Goal: Connect with others: Connect with others

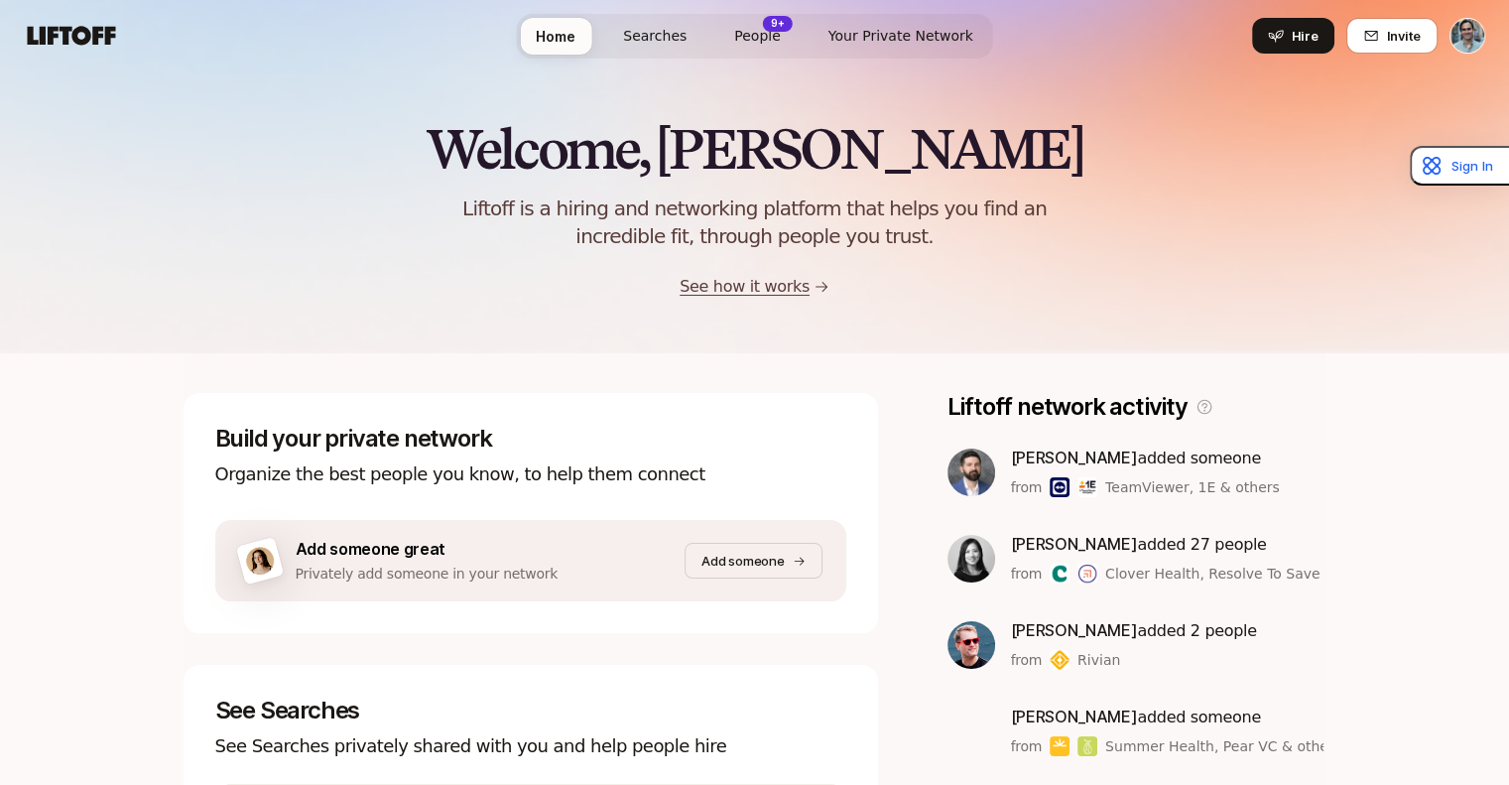
click at [677, 29] on span "Searches" at bounding box center [654, 36] width 63 height 21
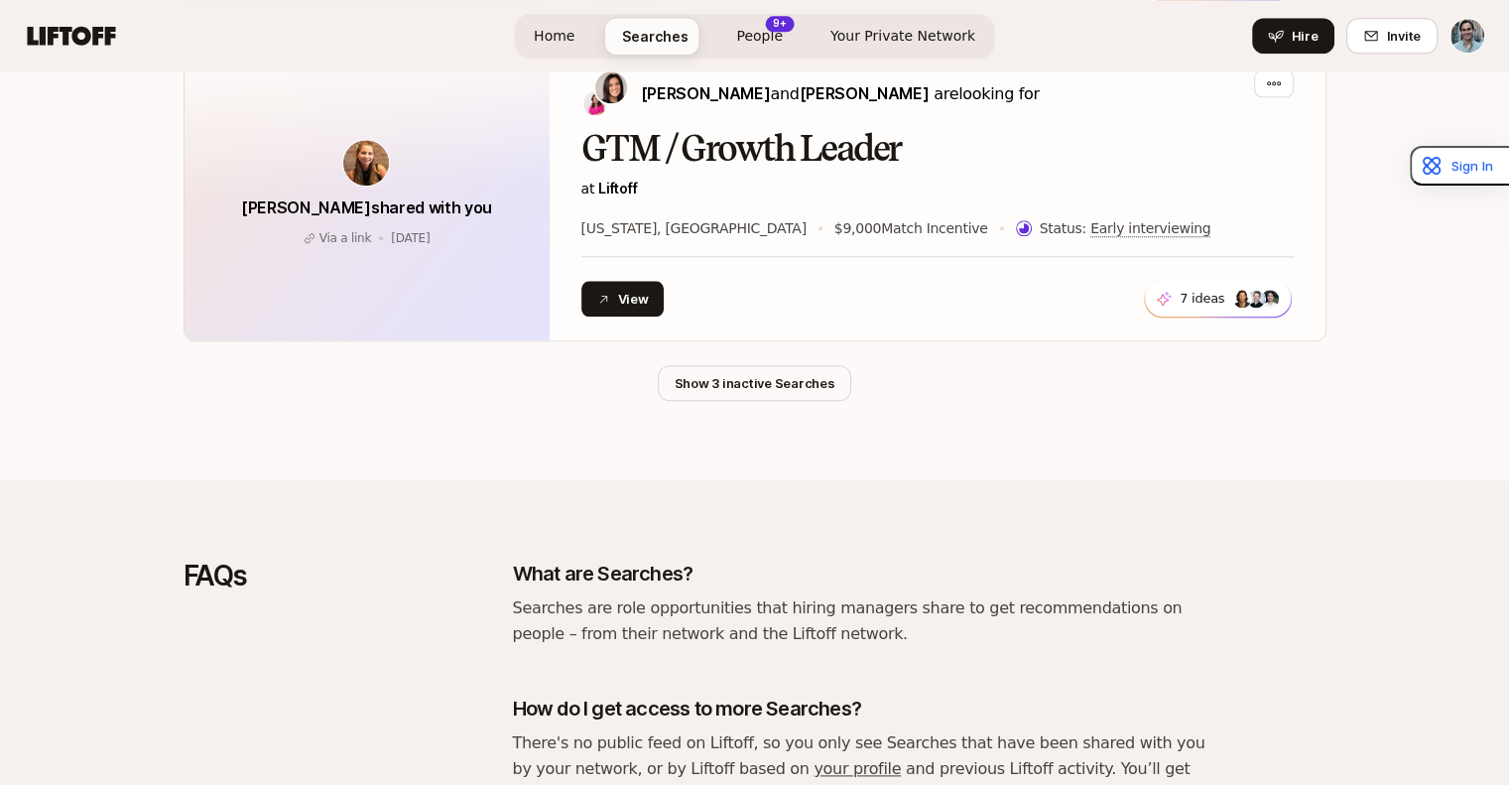
scroll to position [2226, 0]
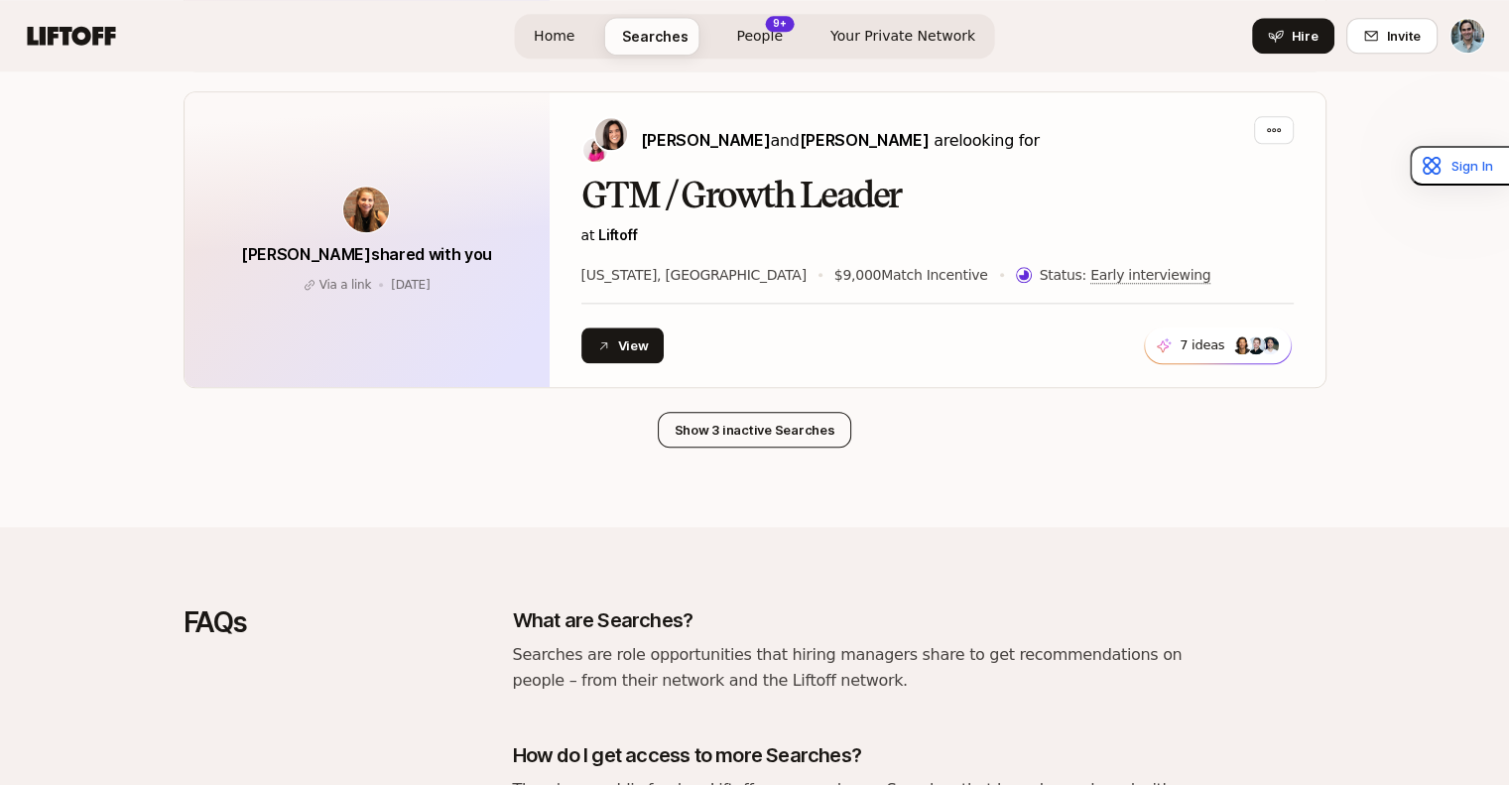
click at [721, 430] on button "Show 3 inactive Searches" at bounding box center [755, 430] width 194 height 36
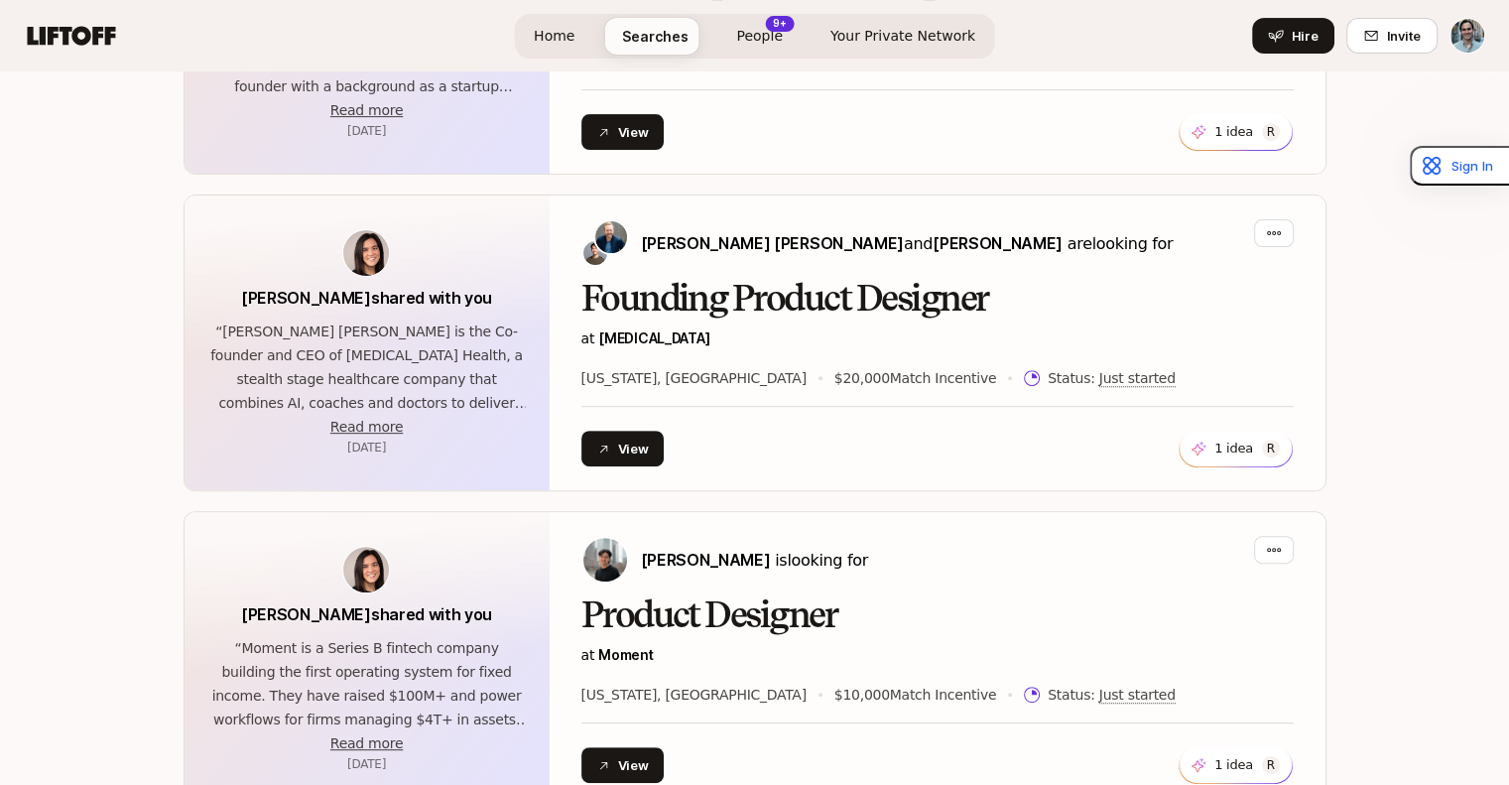
scroll to position [884, 0]
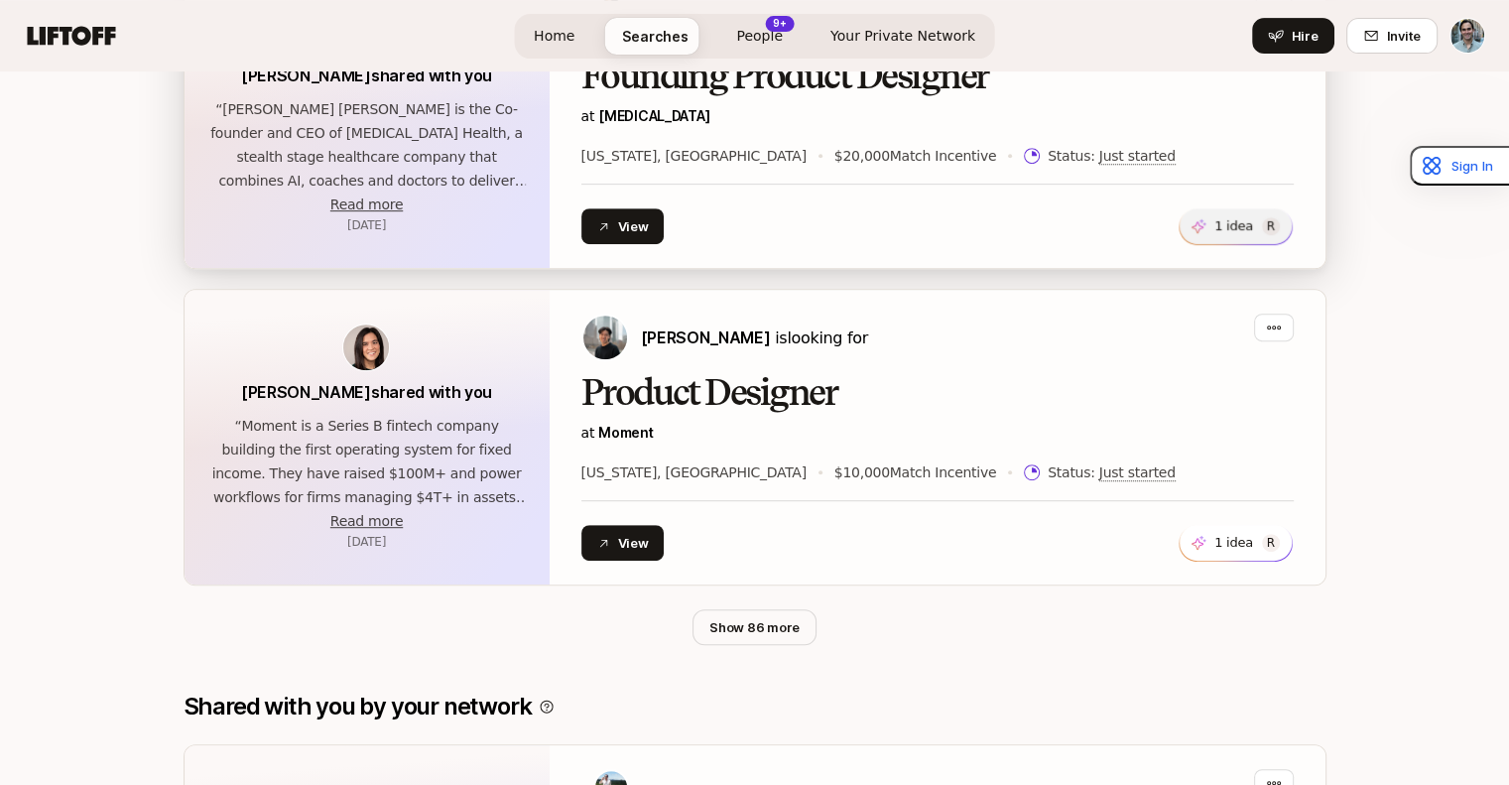
click at [1234, 229] on p "1 idea" at bounding box center [1233, 226] width 39 height 20
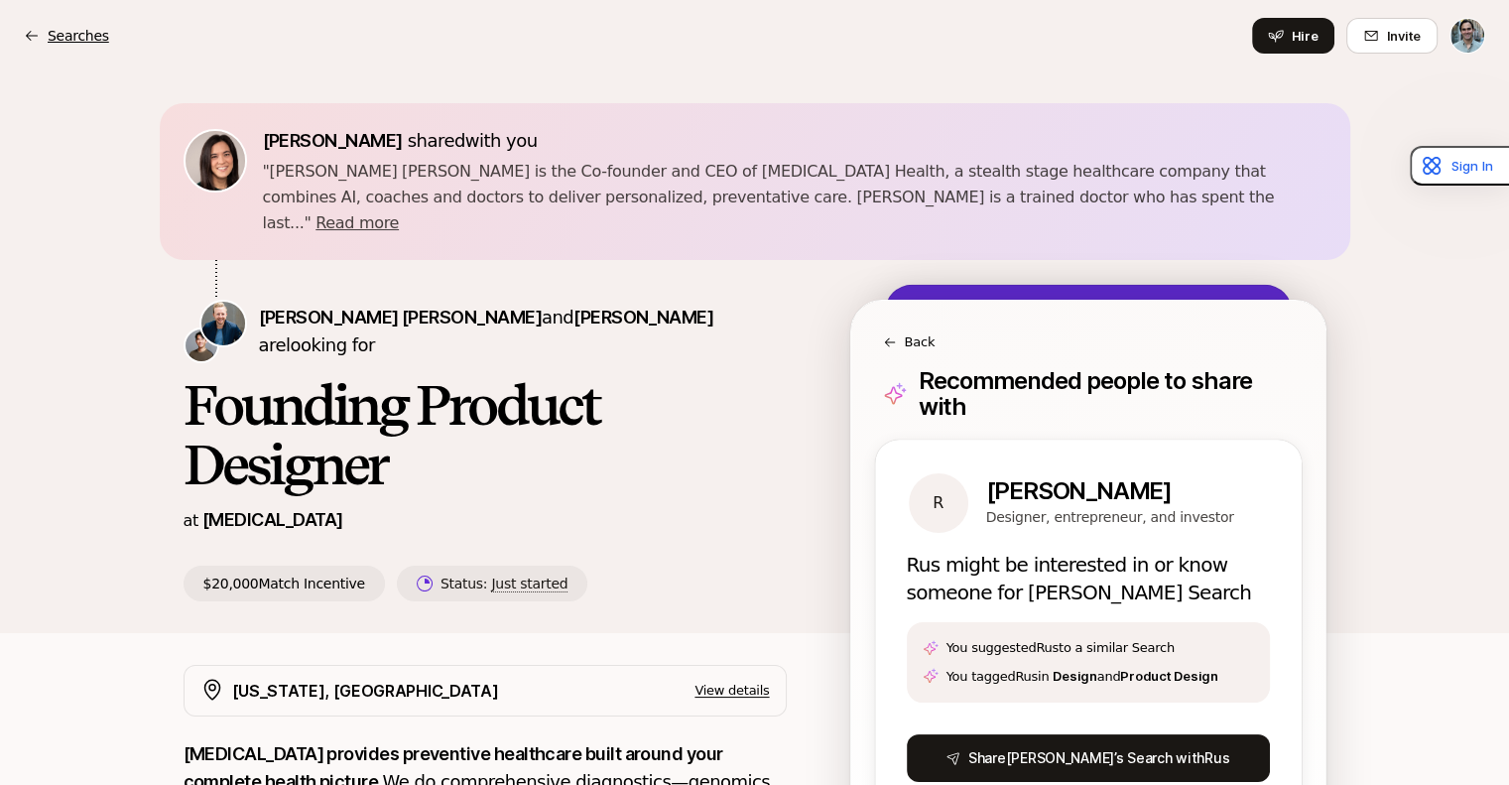
click at [37, 31] on icon at bounding box center [32, 36] width 16 height 16
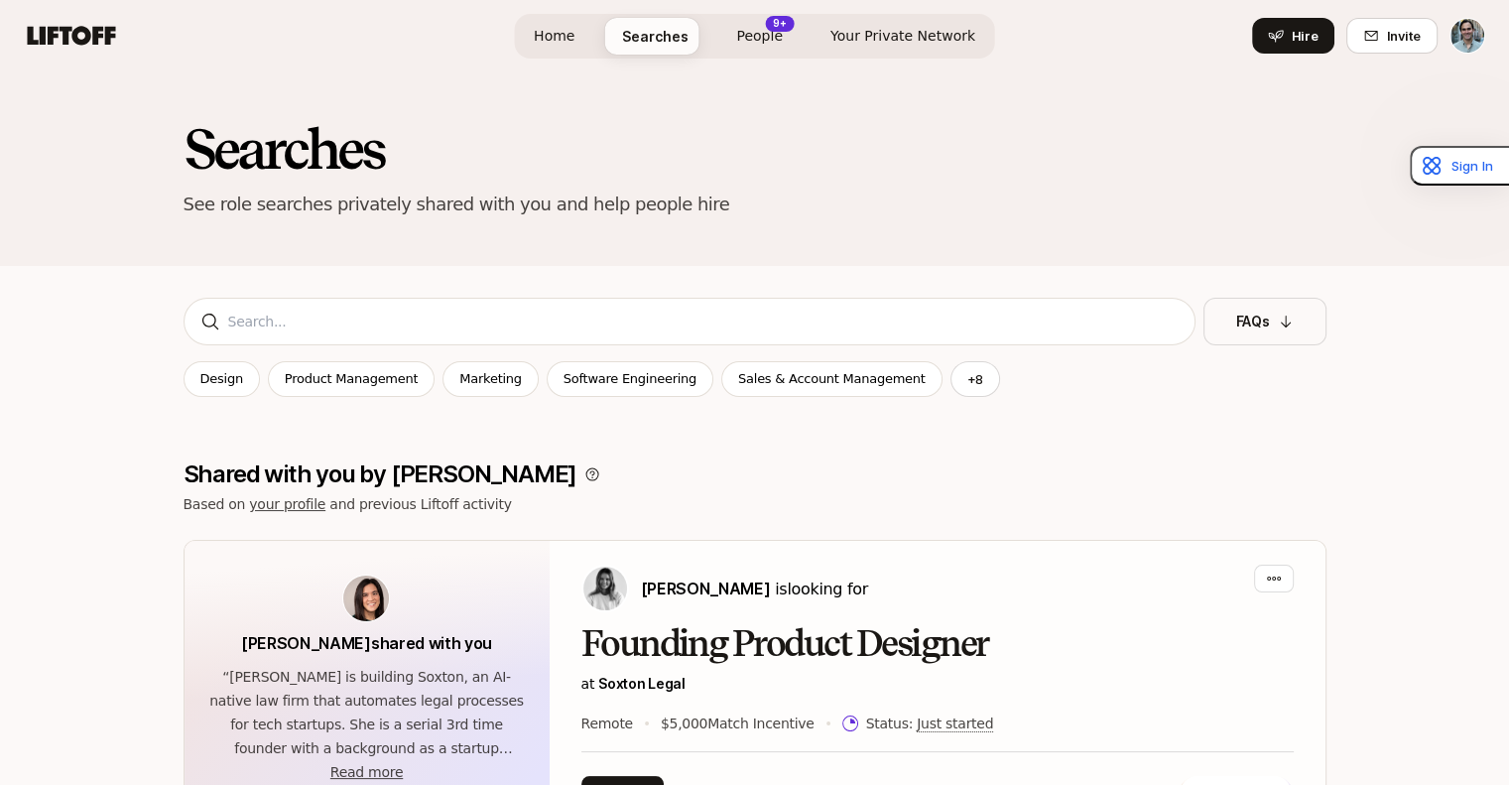
click at [781, 41] on span "People" at bounding box center [759, 36] width 47 height 21
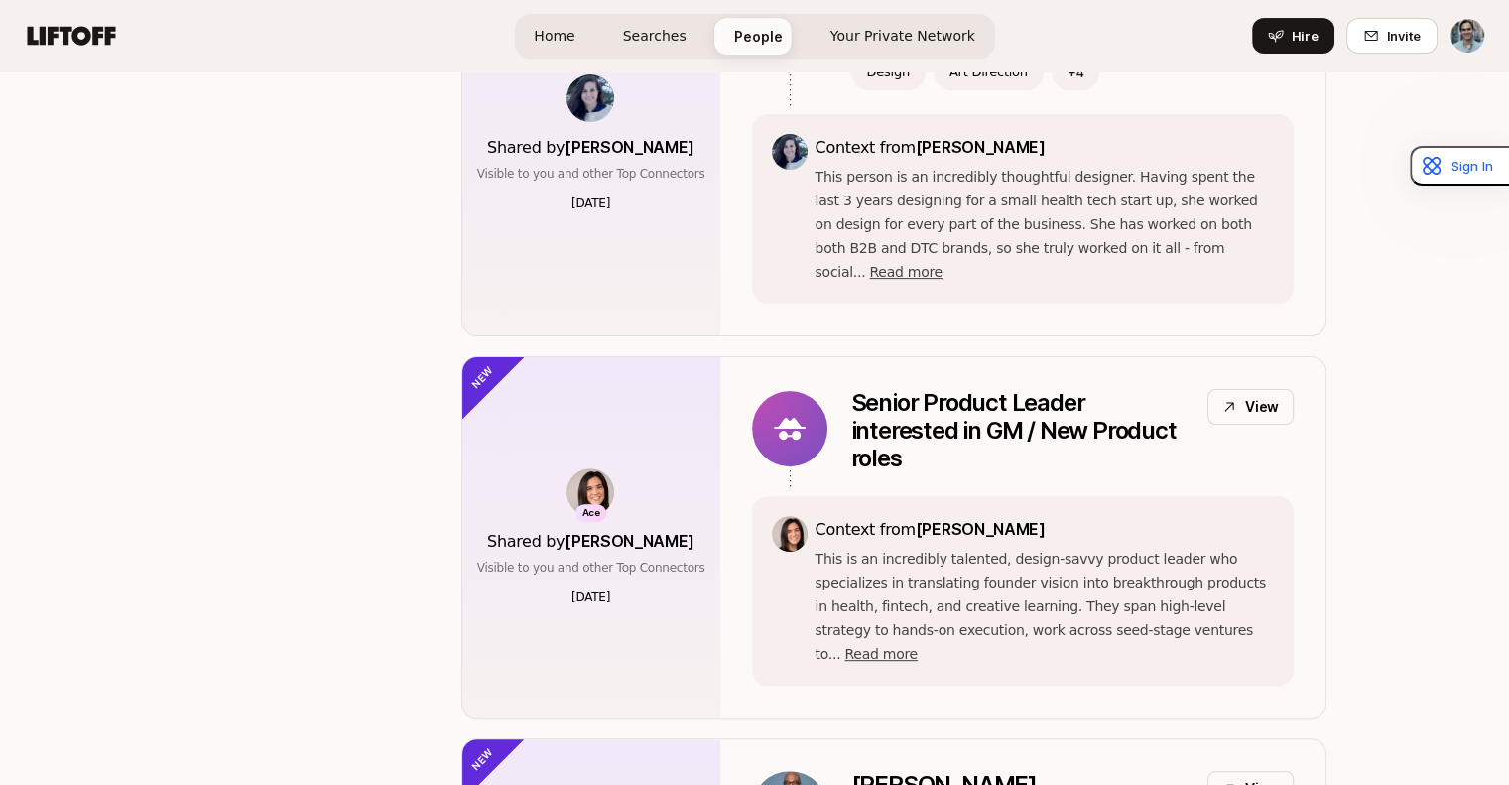
scroll to position [512, 0]
click at [917, 646] on span "Read more" at bounding box center [880, 654] width 72 height 16
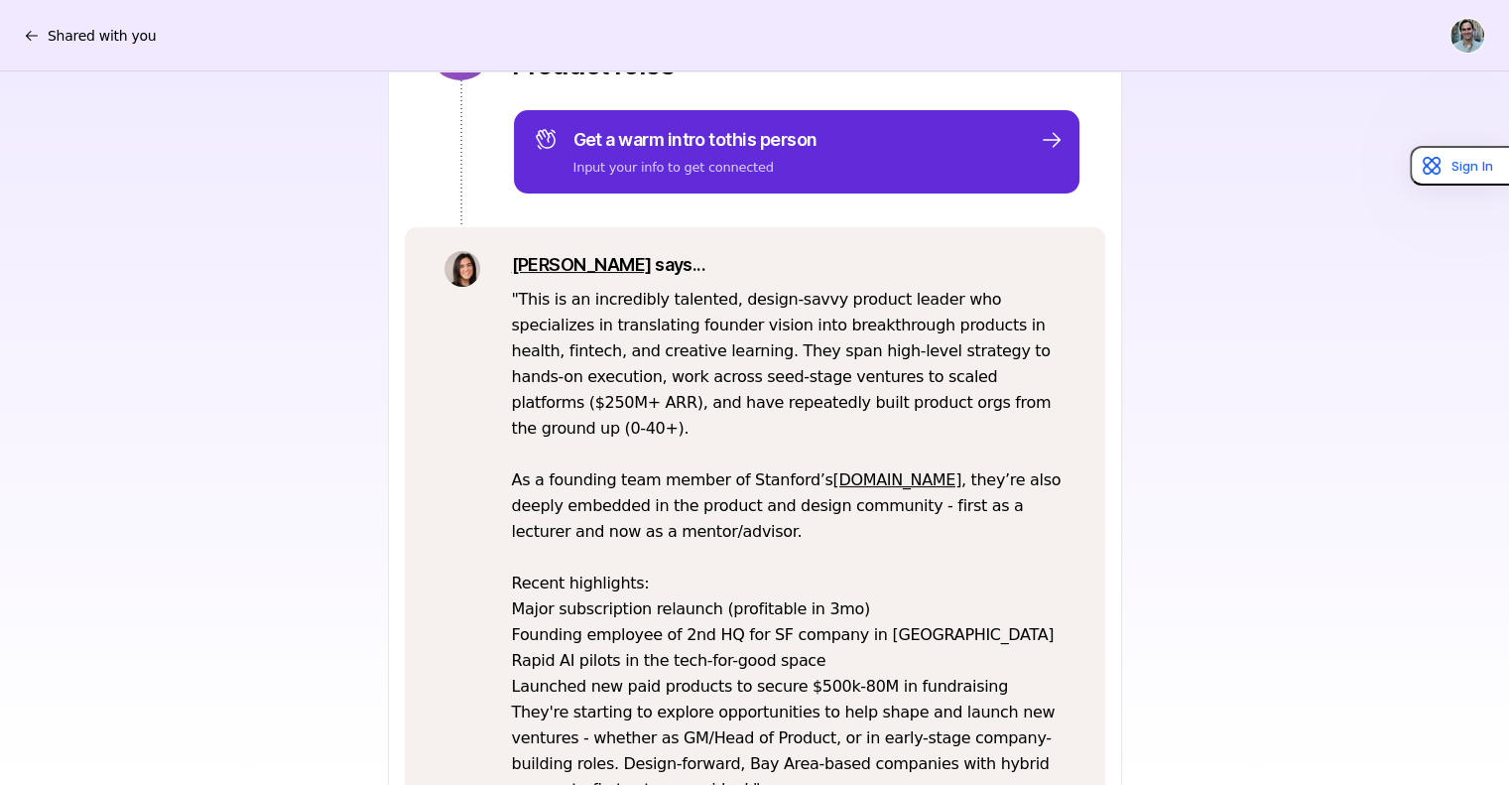
scroll to position [353, 0]
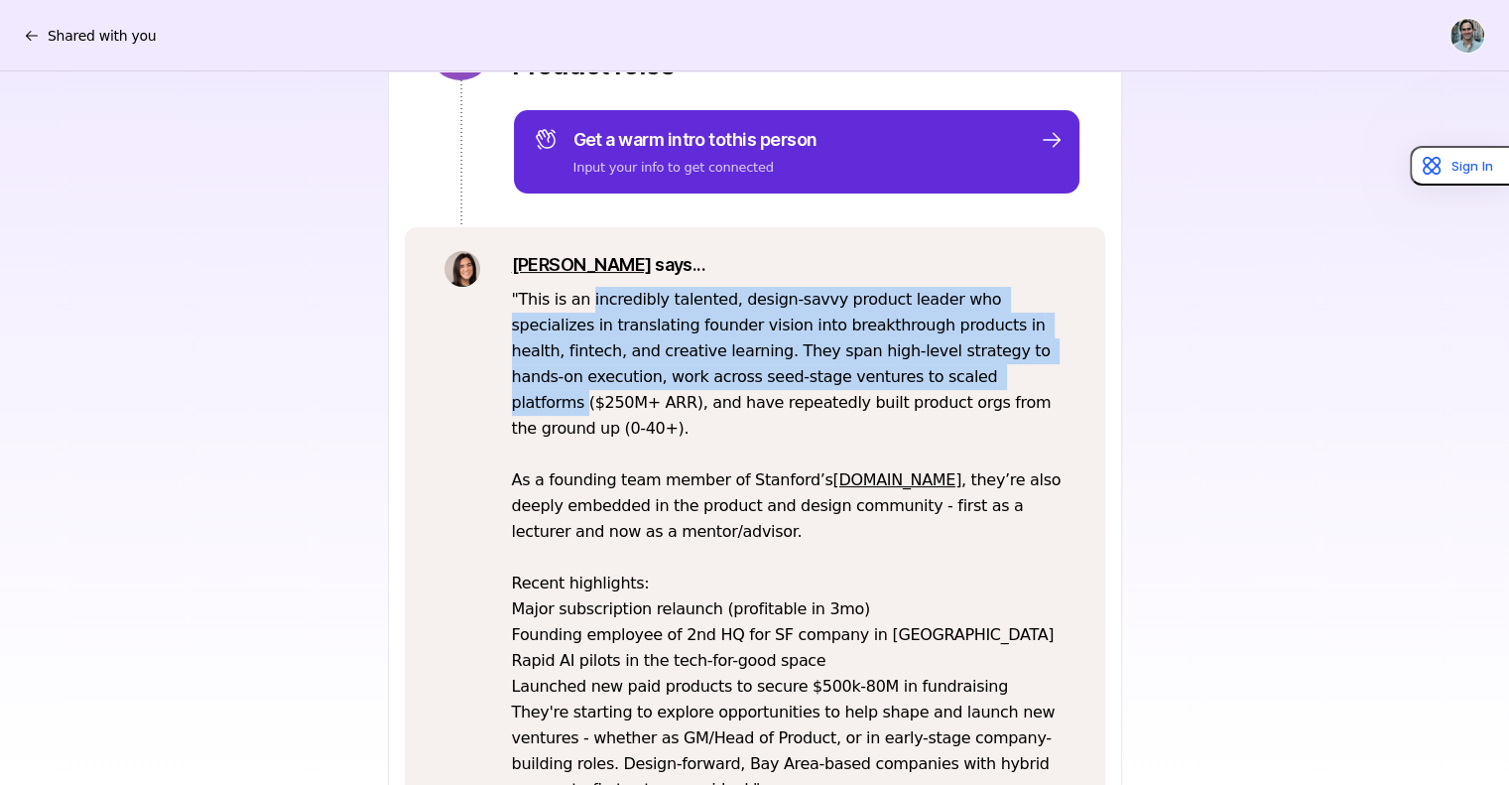
drag, startPoint x: 587, startPoint y: 302, endPoint x: 856, endPoint y: 374, distance: 278.5
click at [856, 374] on p "" This is an incredibly talented, design-savvy product leader who specializes i…" at bounding box center [789, 545] width 554 height 516
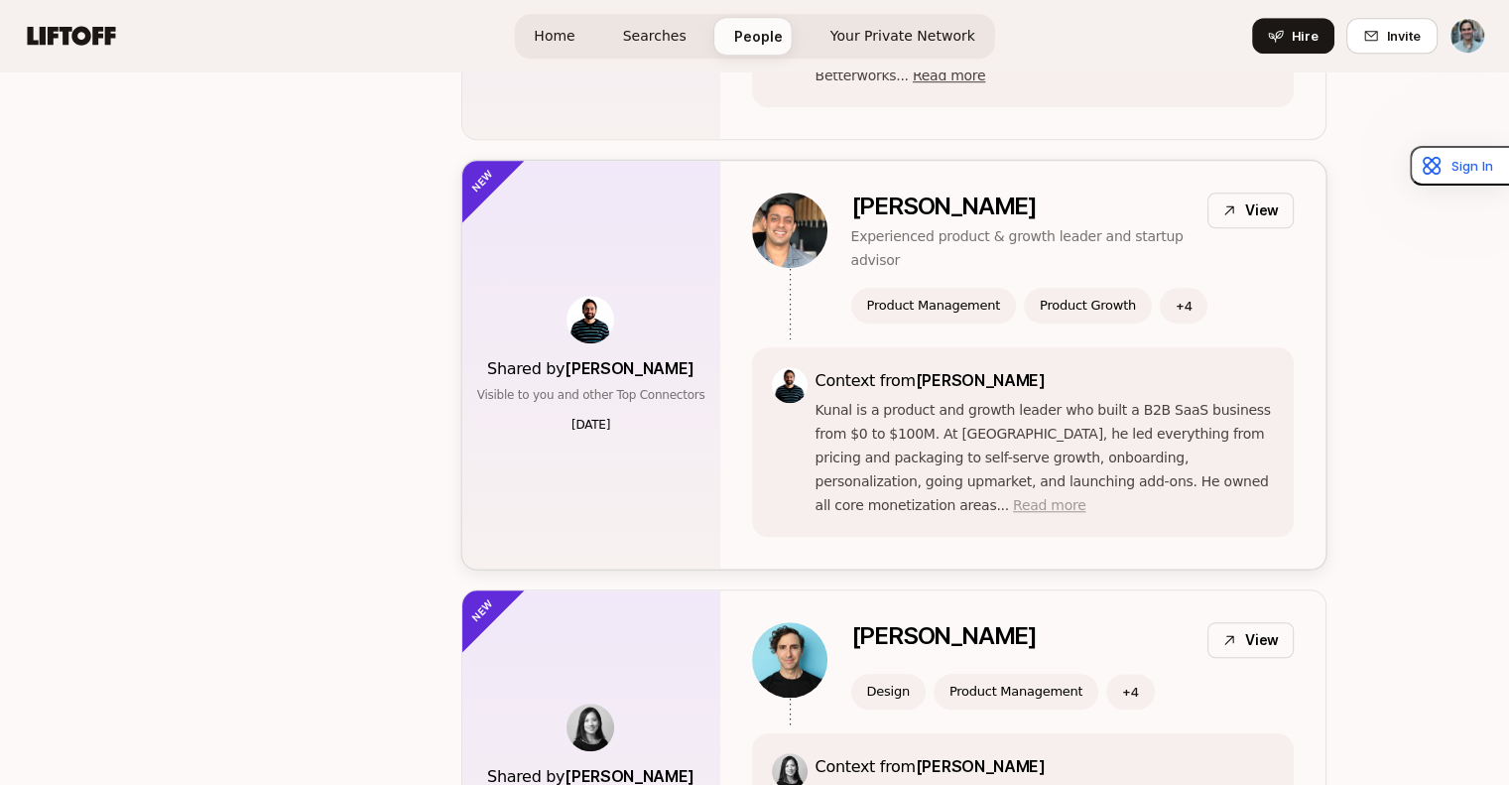
scroll to position [1475, 0]
click at [1013, 498] on span "Read more" at bounding box center [1049, 506] width 72 height 16
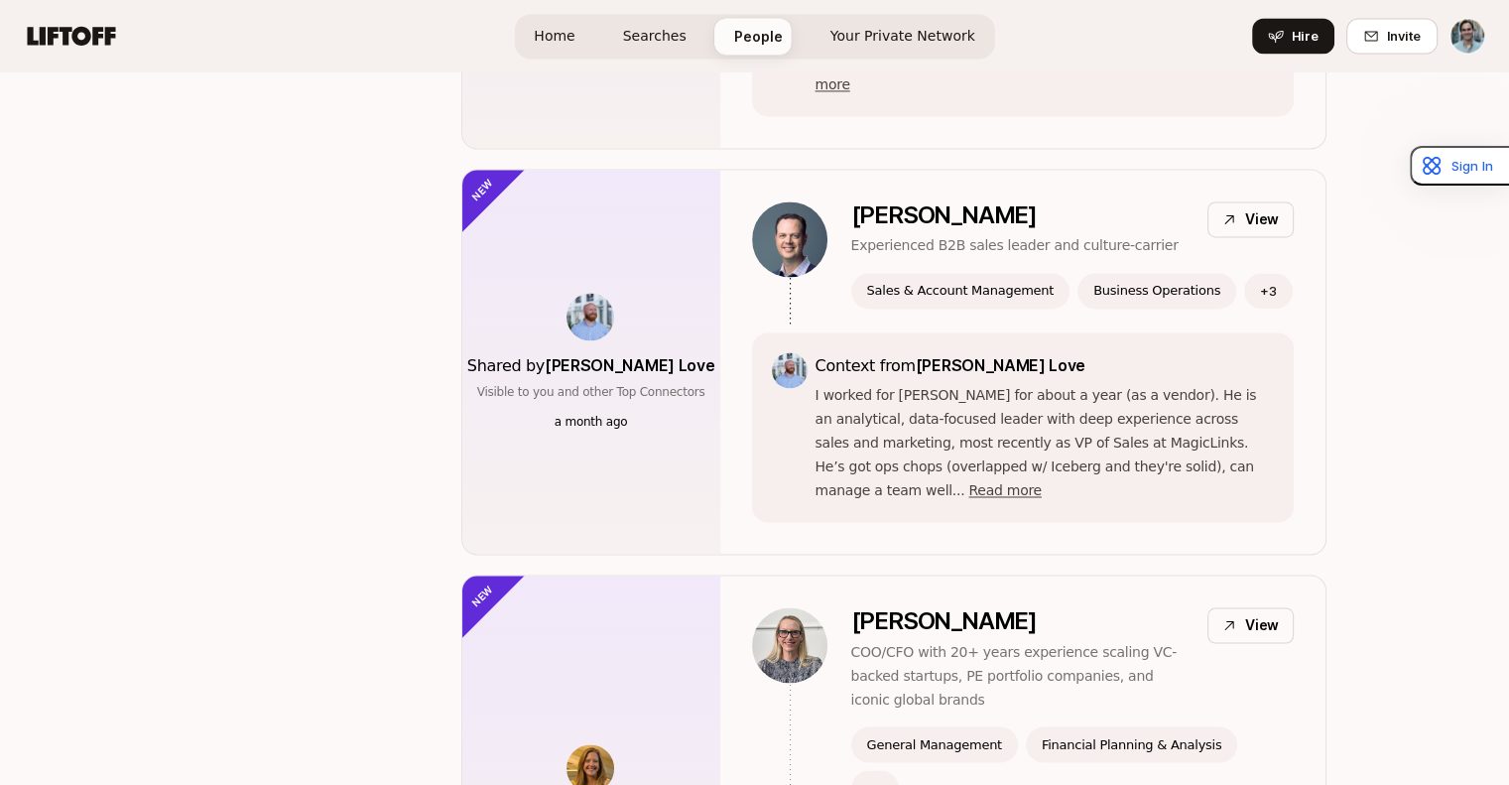
scroll to position [3119, 0]
click at [1041, 481] on span "Read more" at bounding box center [1004, 489] width 72 height 16
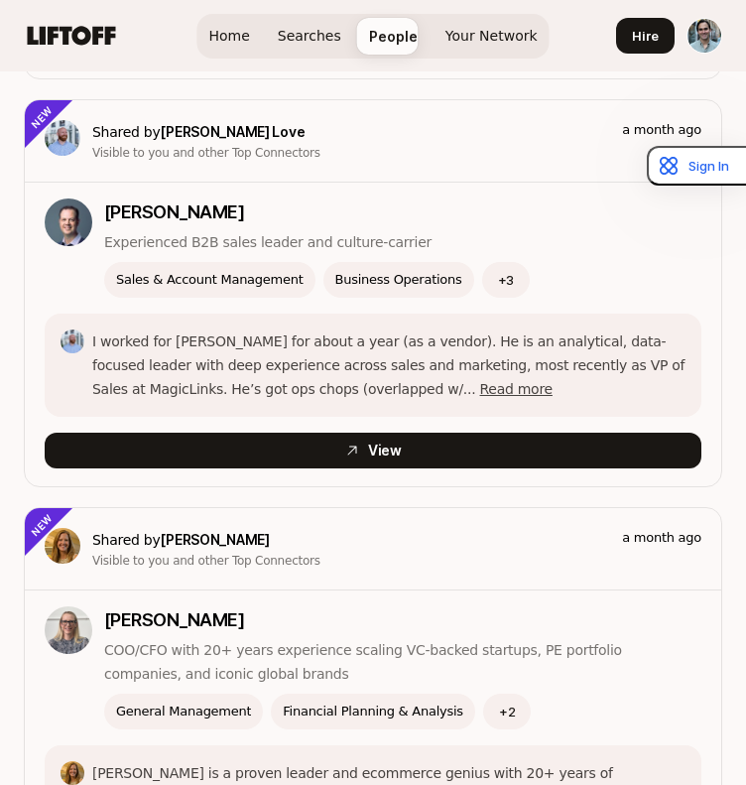
scroll to position [3010, 0]
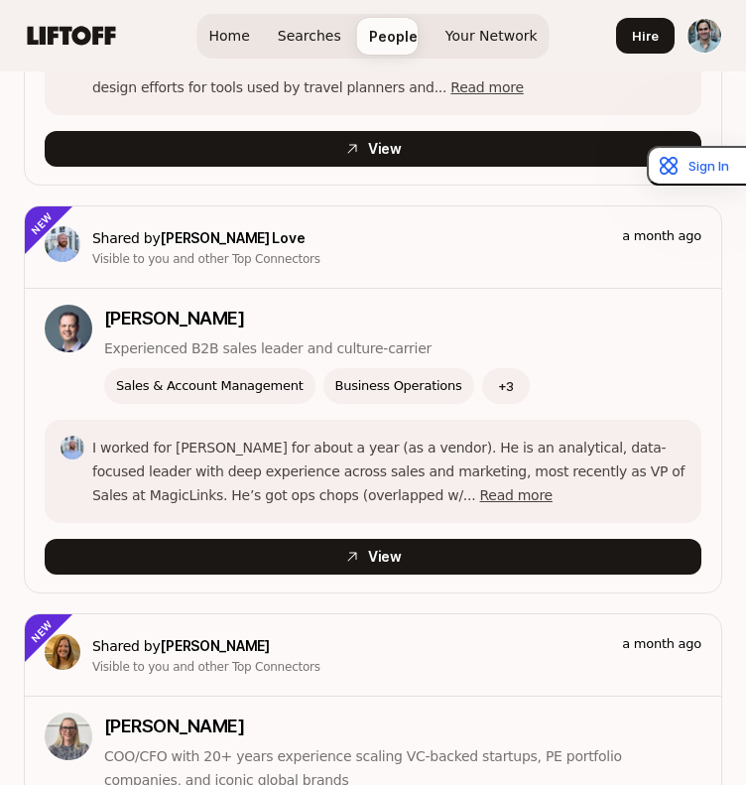
click at [226, 41] on span "Home" at bounding box center [228, 36] width 41 height 21
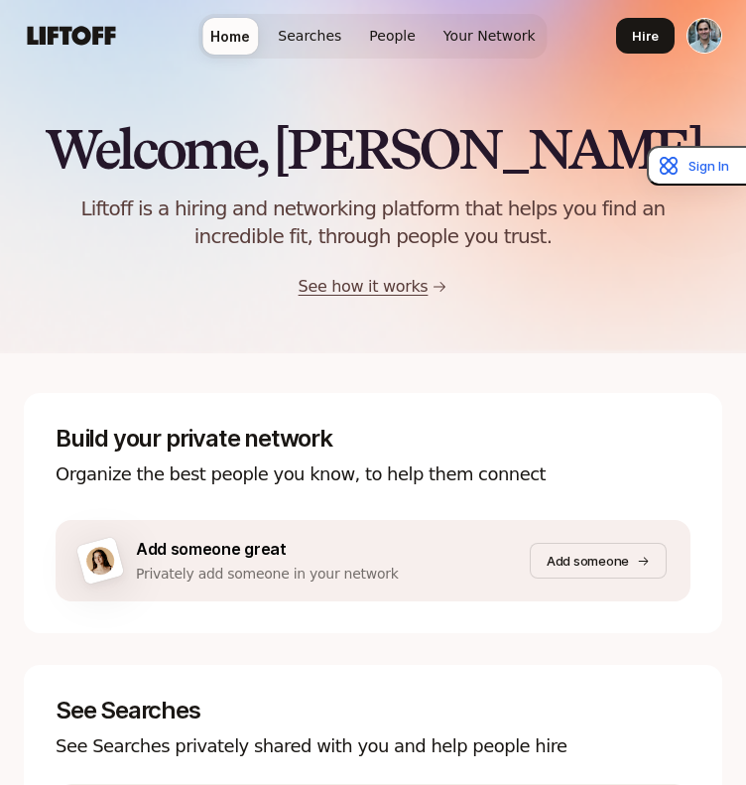
click at [455, 40] on span "Your Network" at bounding box center [489, 36] width 92 height 21
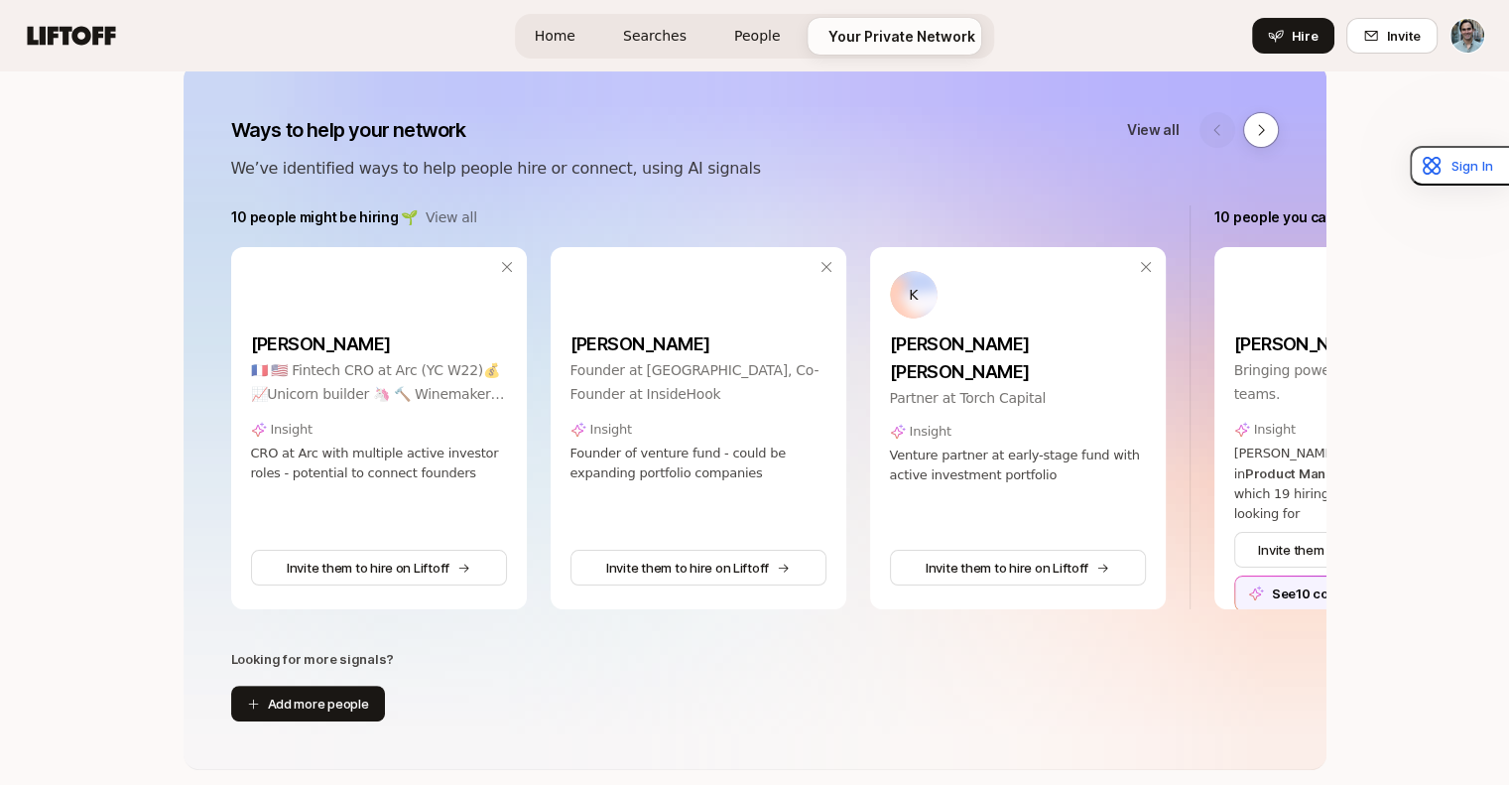
scroll to position [260, 0]
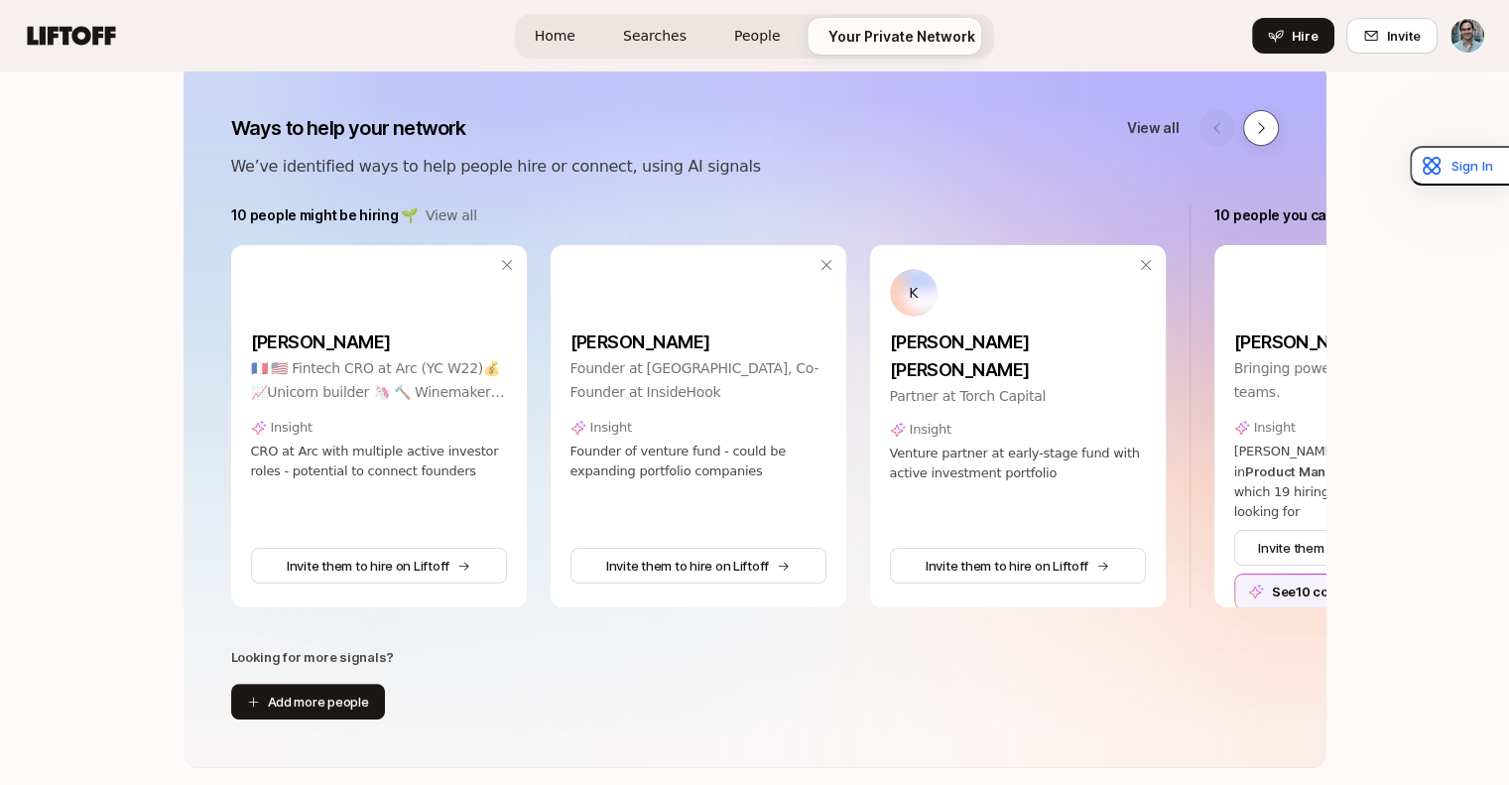
click at [1266, 123] on icon at bounding box center [1261, 128] width 16 height 16
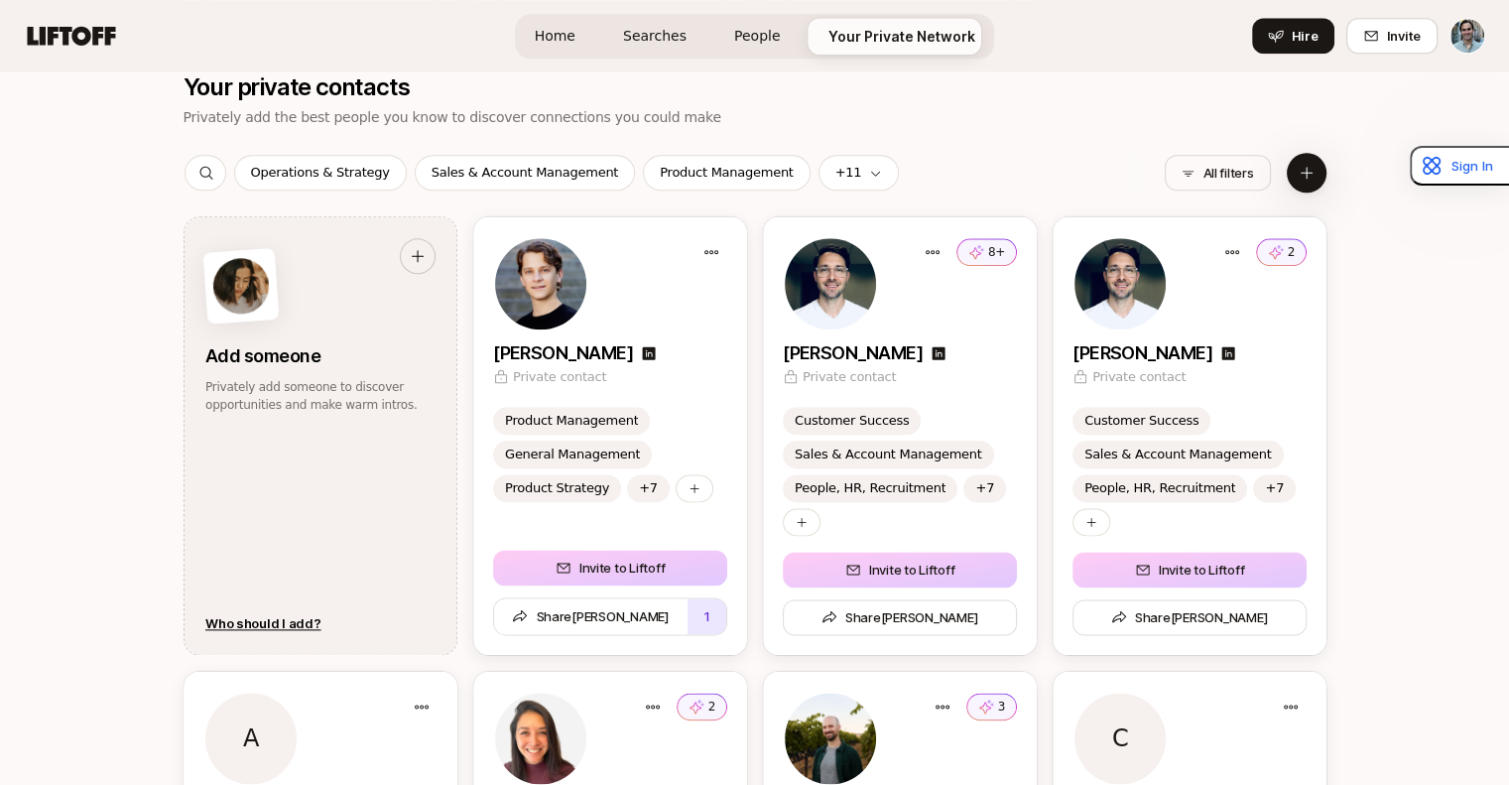
scroll to position [2364, 0]
click at [932, 348] on icon at bounding box center [938, 352] width 13 height 13
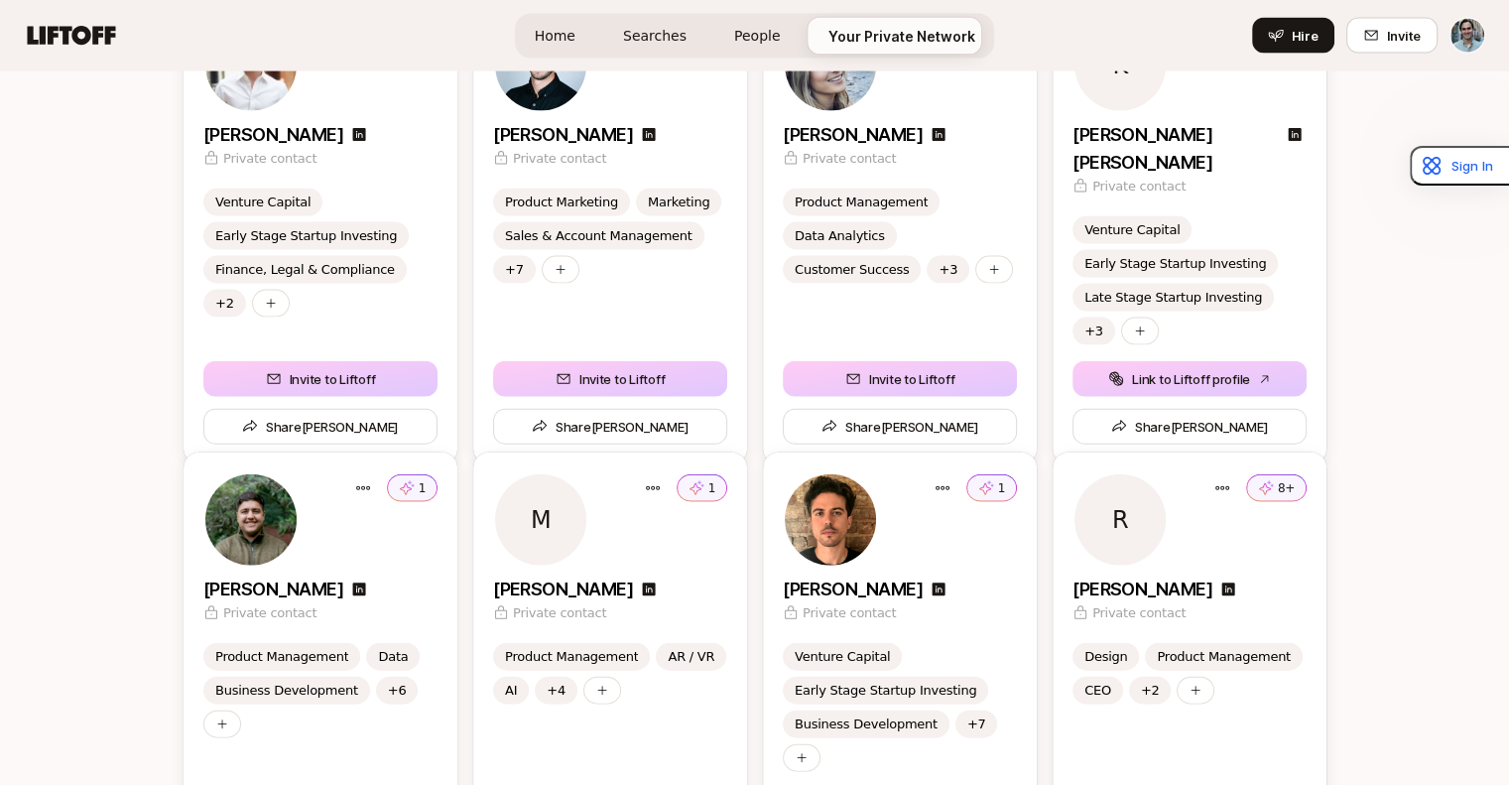
scroll to position [4365, 0]
click at [642, 130] on icon at bounding box center [648, 136] width 13 height 13
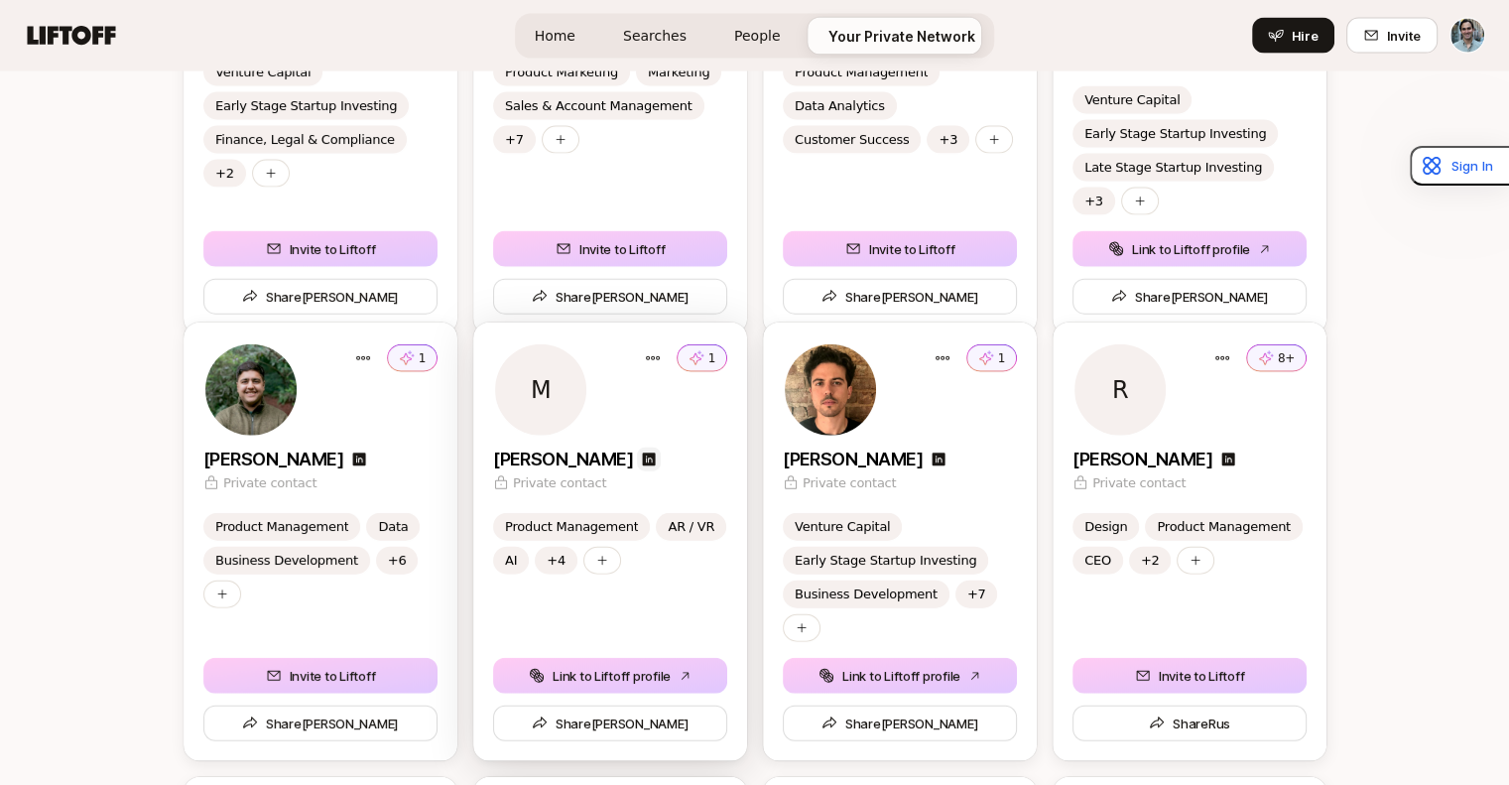
click at [642, 457] on icon at bounding box center [648, 459] width 13 height 13
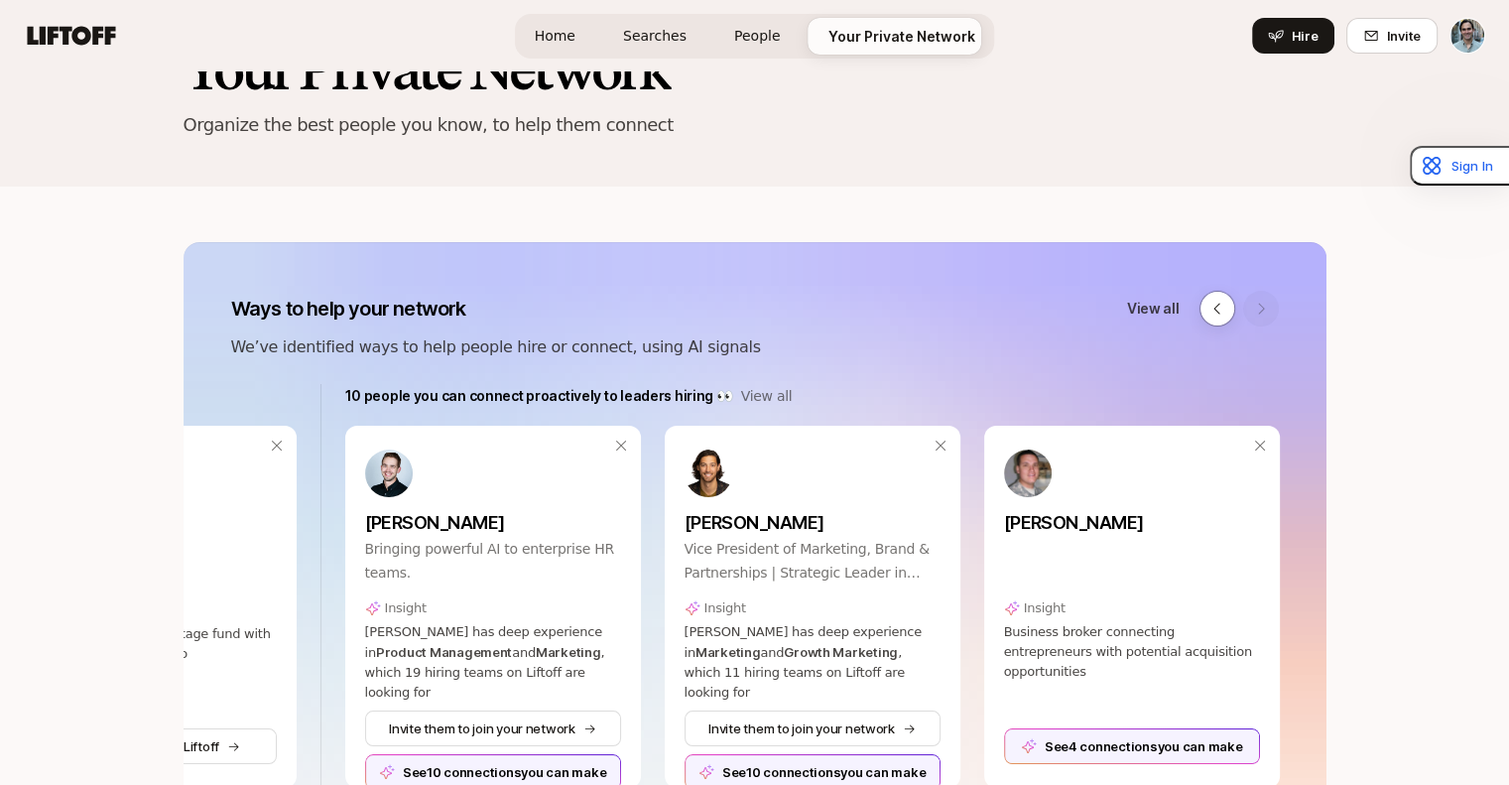
scroll to position [0, 0]
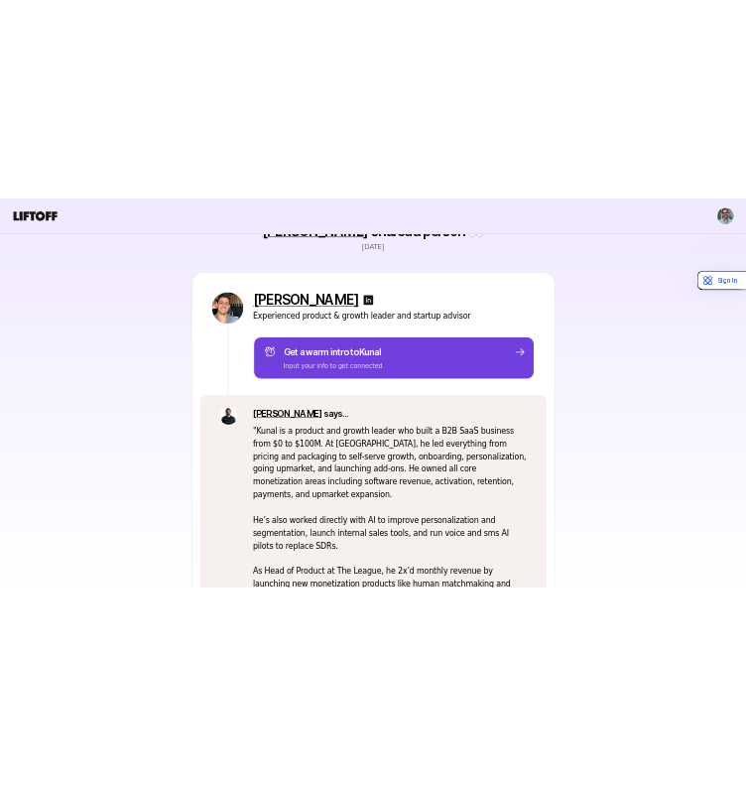
scroll to position [183, 0]
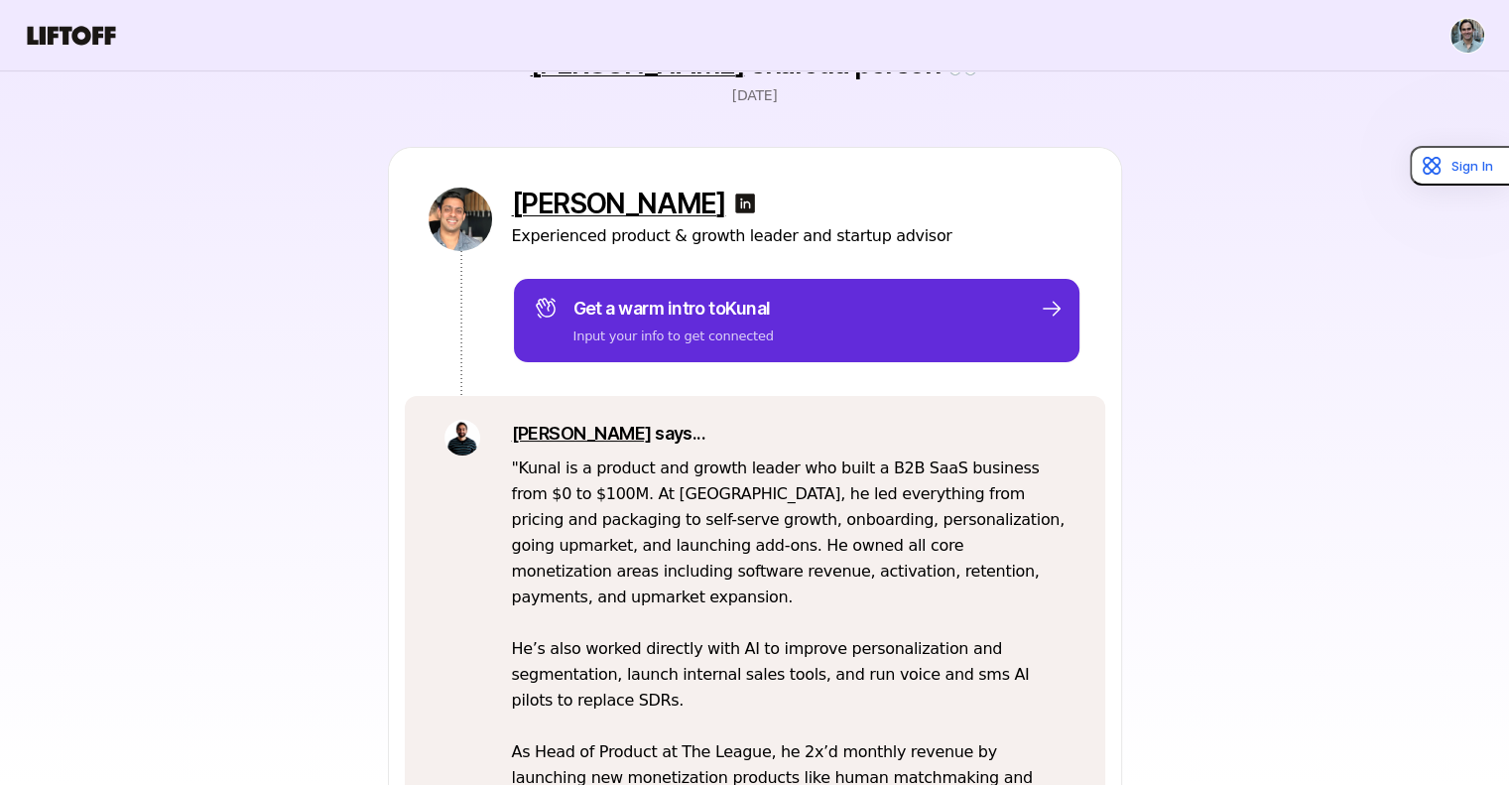
click at [733, 193] on img at bounding box center [745, 203] width 24 height 24
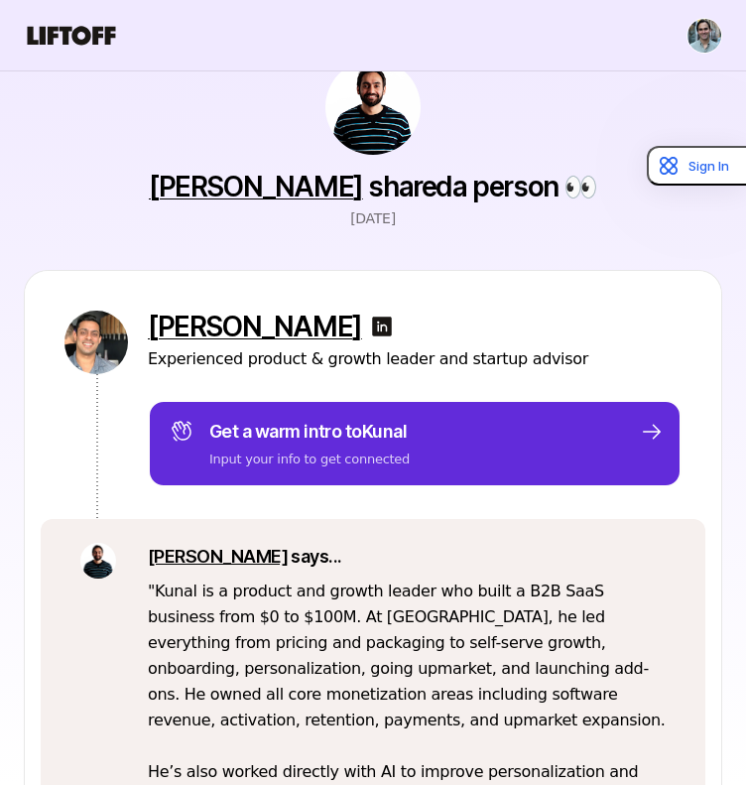
scroll to position [0, 0]
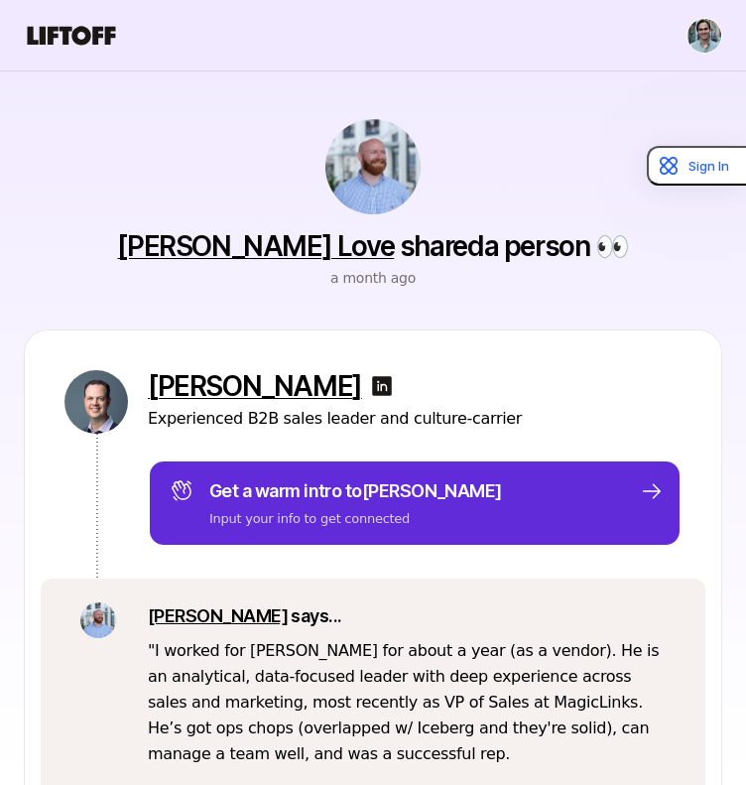
scroll to position [181, 0]
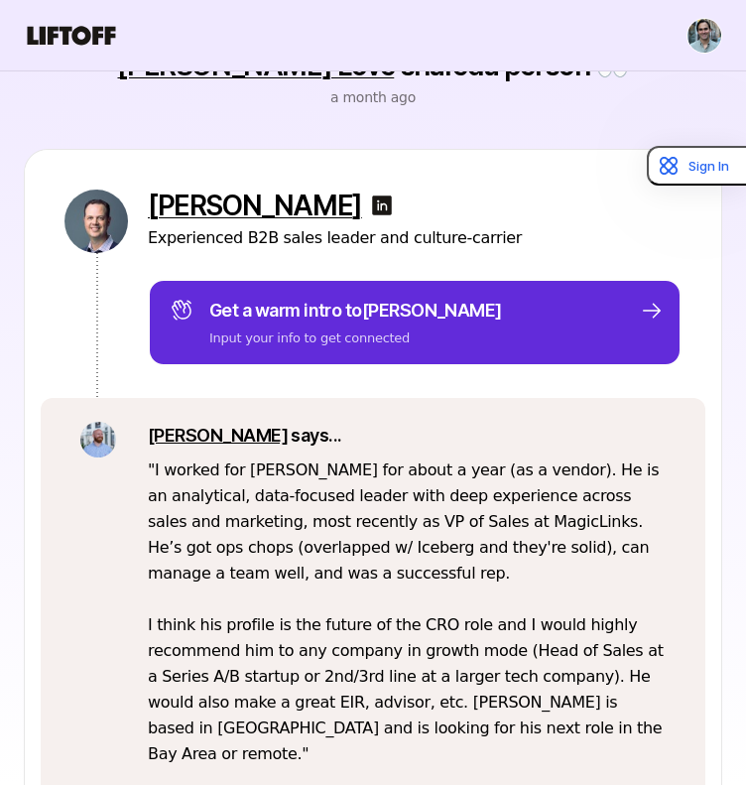
click at [370, 207] on img at bounding box center [382, 205] width 24 height 24
